Goal: Information Seeking & Learning: Learn about a topic

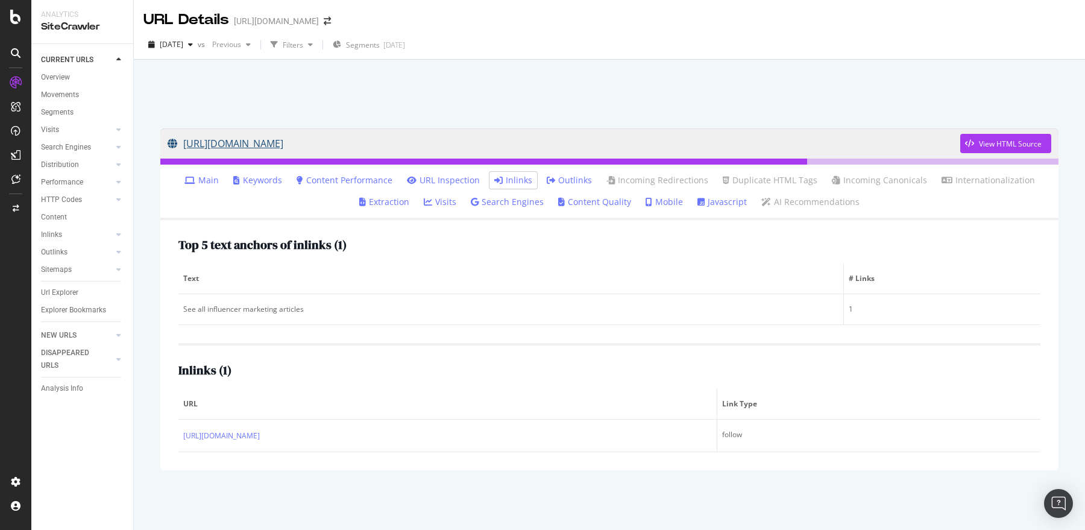
click at [529, 142] on link "[URL][DOMAIN_NAME]" at bounding box center [564, 143] width 793 height 30
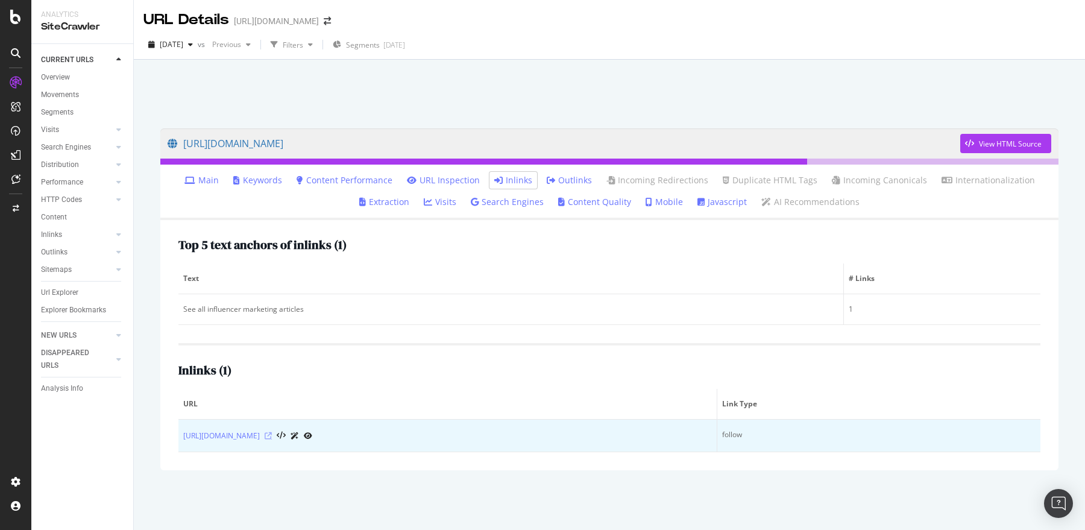
click at [272, 436] on icon at bounding box center [268, 435] width 7 height 7
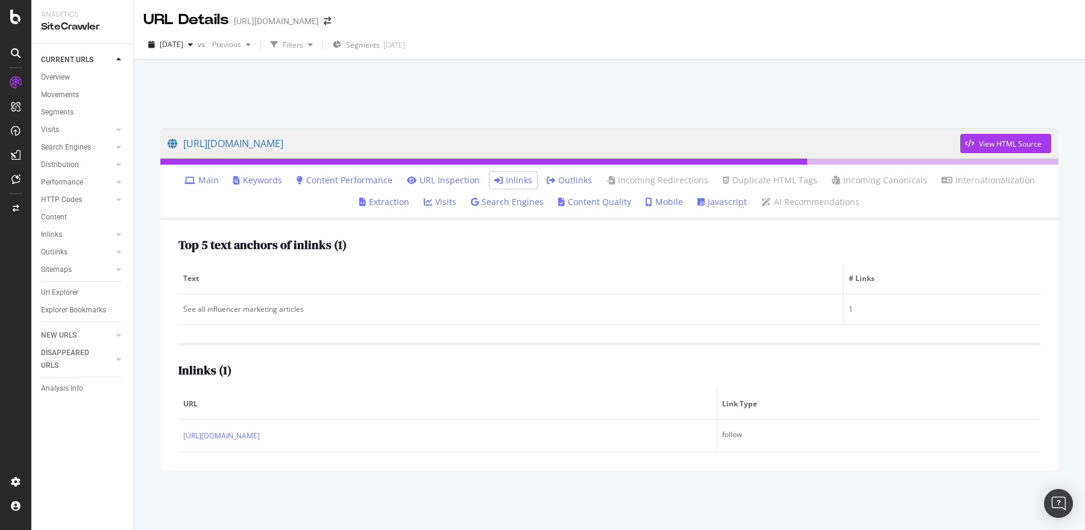
click at [506, 187] on li "Inlinks" at bounding box center [513, 180] width 48 height 17
click at [515, 180] on link "Inlinks" at bounding box center [513, 180] width 38 height 12
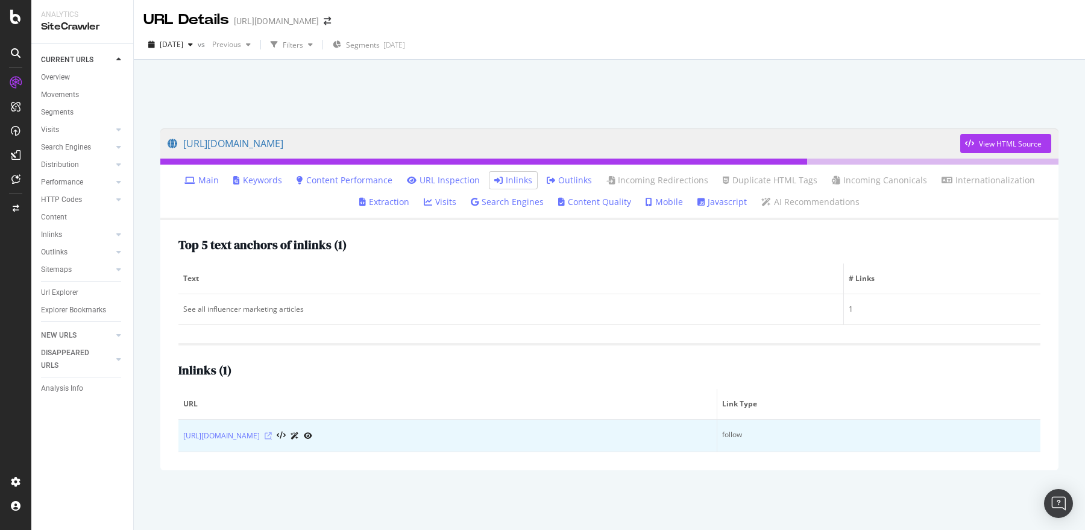
click at [272, 434] on icon at bounding box center [268, 435] width 7 height 7
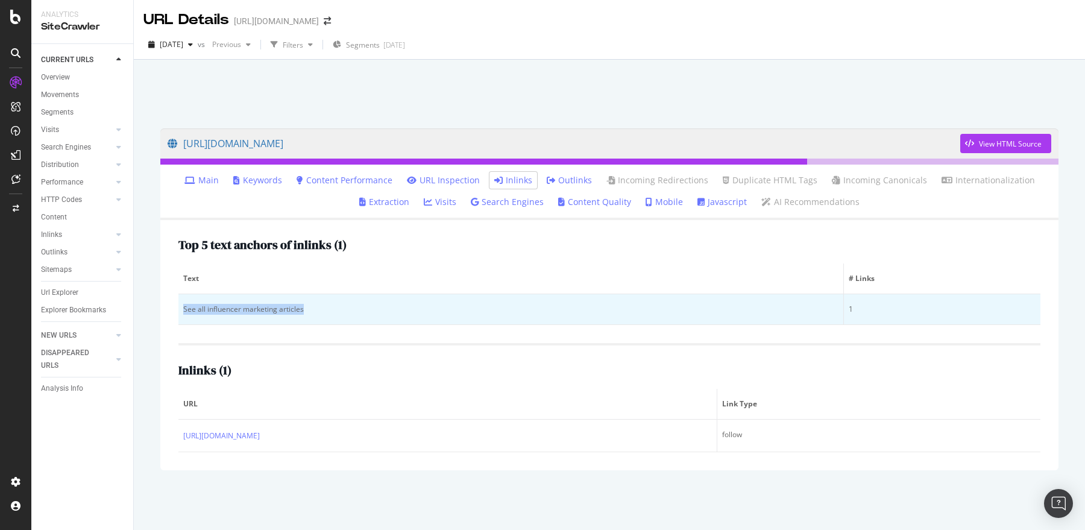
drag, startPoint x: 315, startPoint y: 303, endPoint x: 183, endPoint y: 309, distance: 131.5
click at [183, 309] on div "See all influencer marketing articles" at bounding box center [510, 309] width 655 height 11
copy div "See all influencer marketing articles"
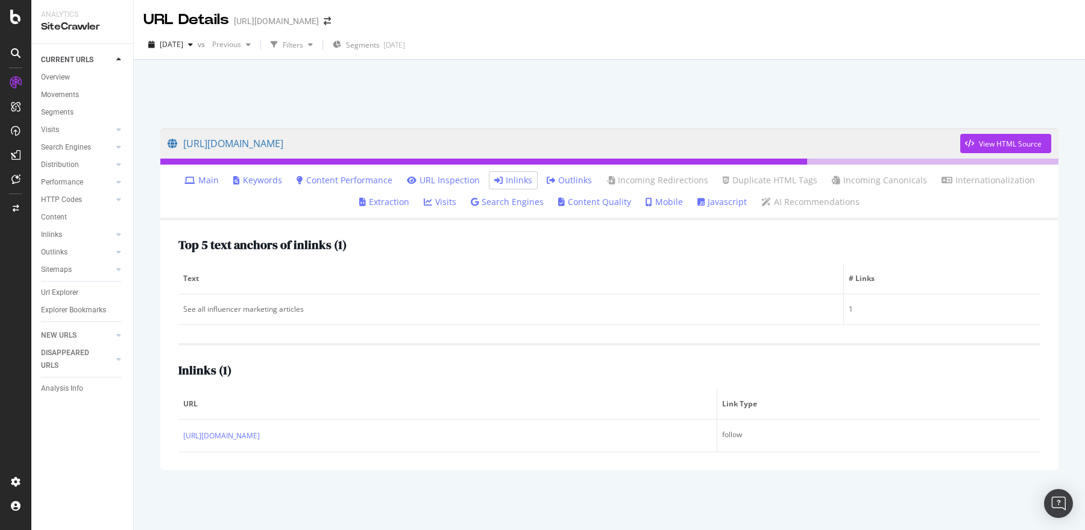
click at [445, 125] on div "https://sproutsocial.com/roi/influencer-marketing-roi/insights/influencer-marke…" at bounding box center [609, 299] width 922 height 366
drag, startPoint x: 445, startPoint y: 119, endPoint x: 558, endPoint y: 151, distance: 117.7
click at [558, 151] on div "https://sproutsocial.com/roi/influencer-marketing-roi/insights/influencer-marke…" at bounding box center [609, 299] width 922 height 366
copy link "[URL][DOMAIN_NAME]"
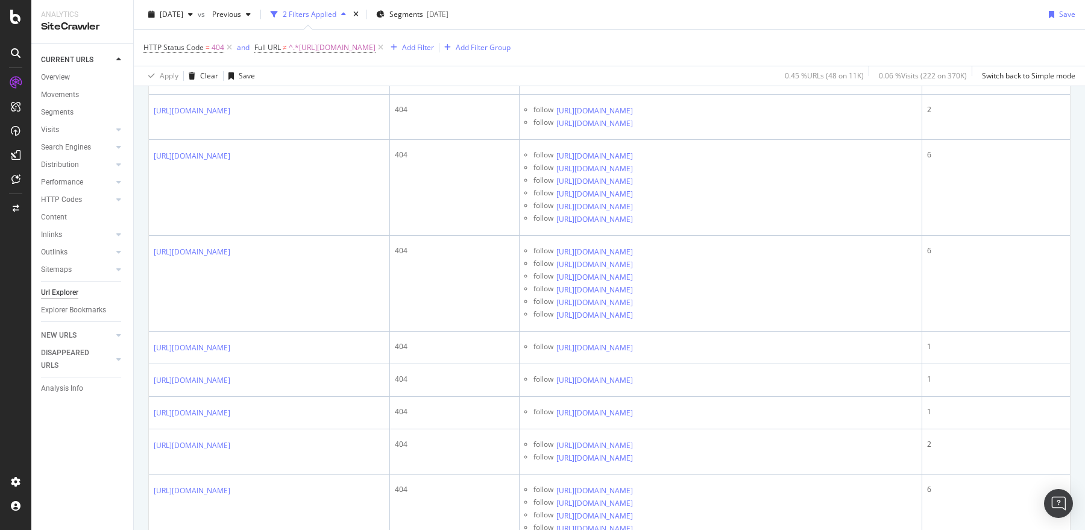
scroll to position [619, 0]
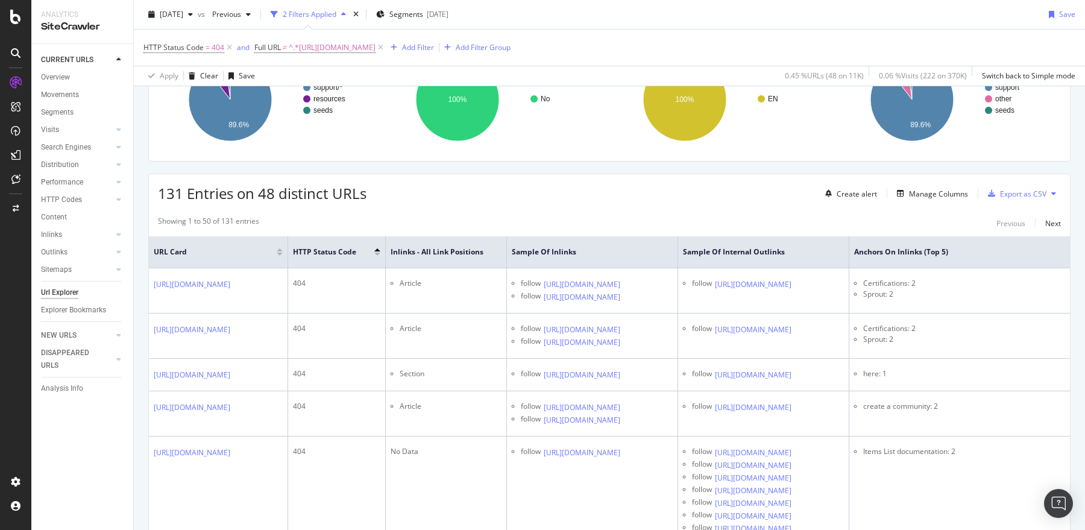
scroll to position [142, 0]
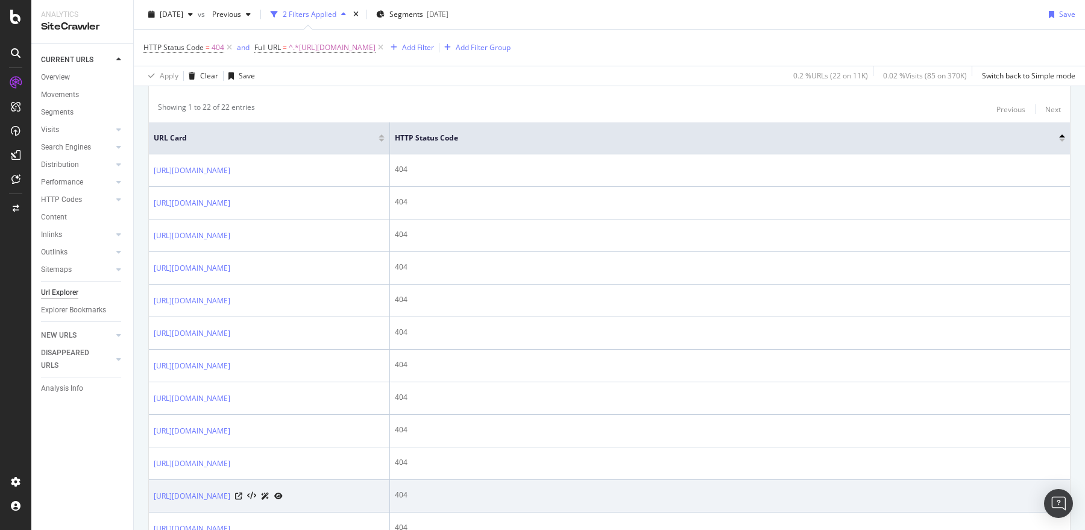
scroll to position [278, 0]
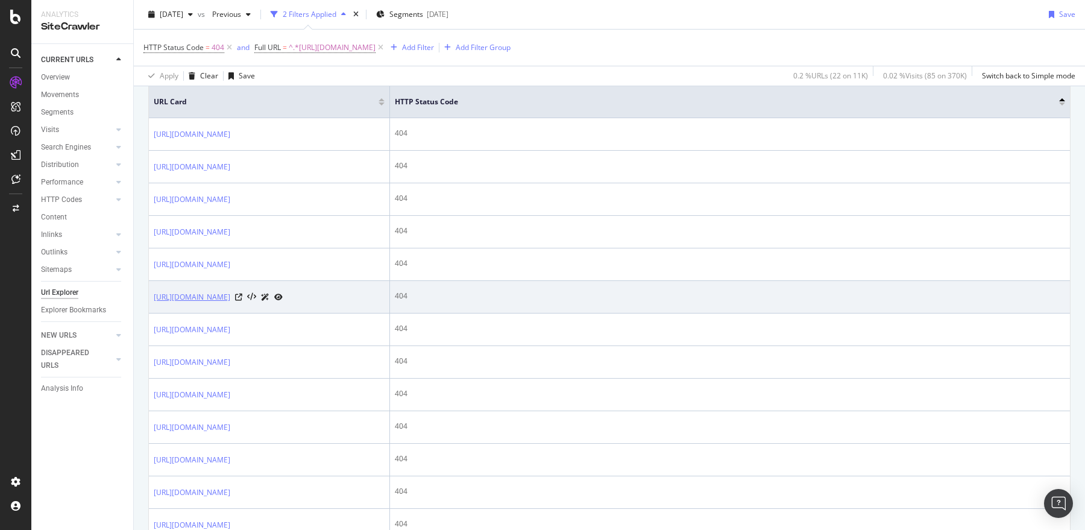
click at [230, 303] on link "[URL][DOMAIN_NAME]" at bounding box center [192, 297] width 77 height 12
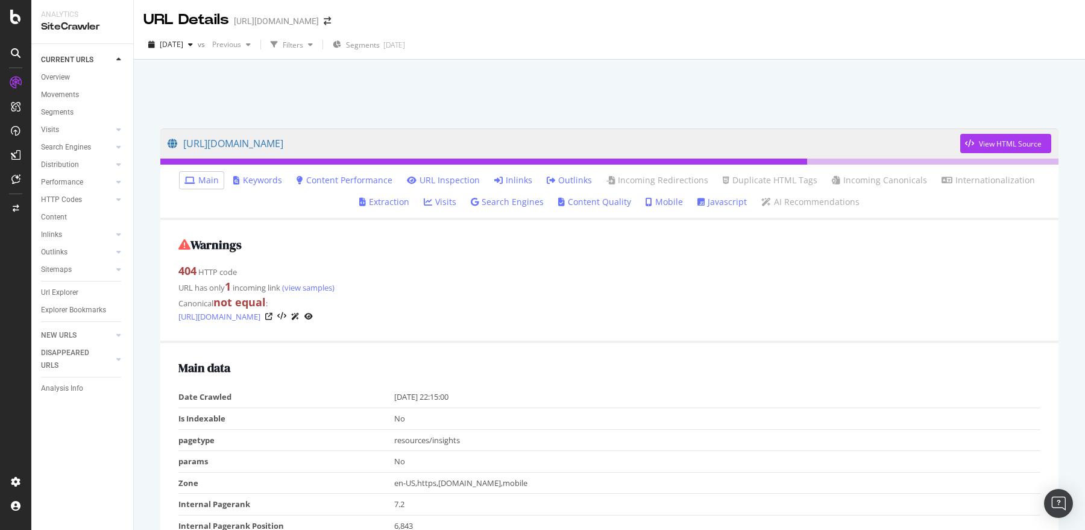
click at [507, 177] on link "Inlinks" at bounding box center [513, 180] width 38 height 12
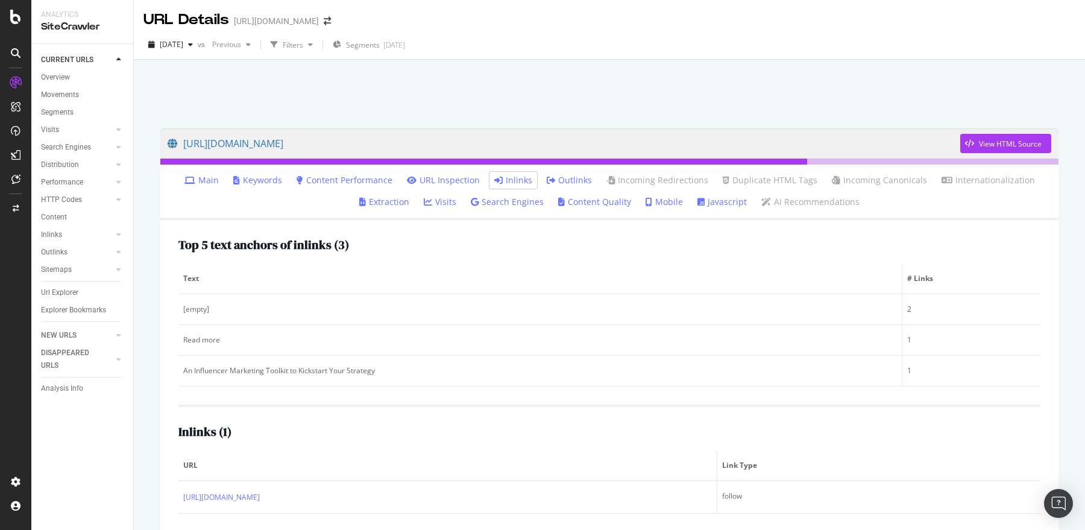
scroll to position [54, 0]
